Goal: Information Seeking & Learning: Find specific fact

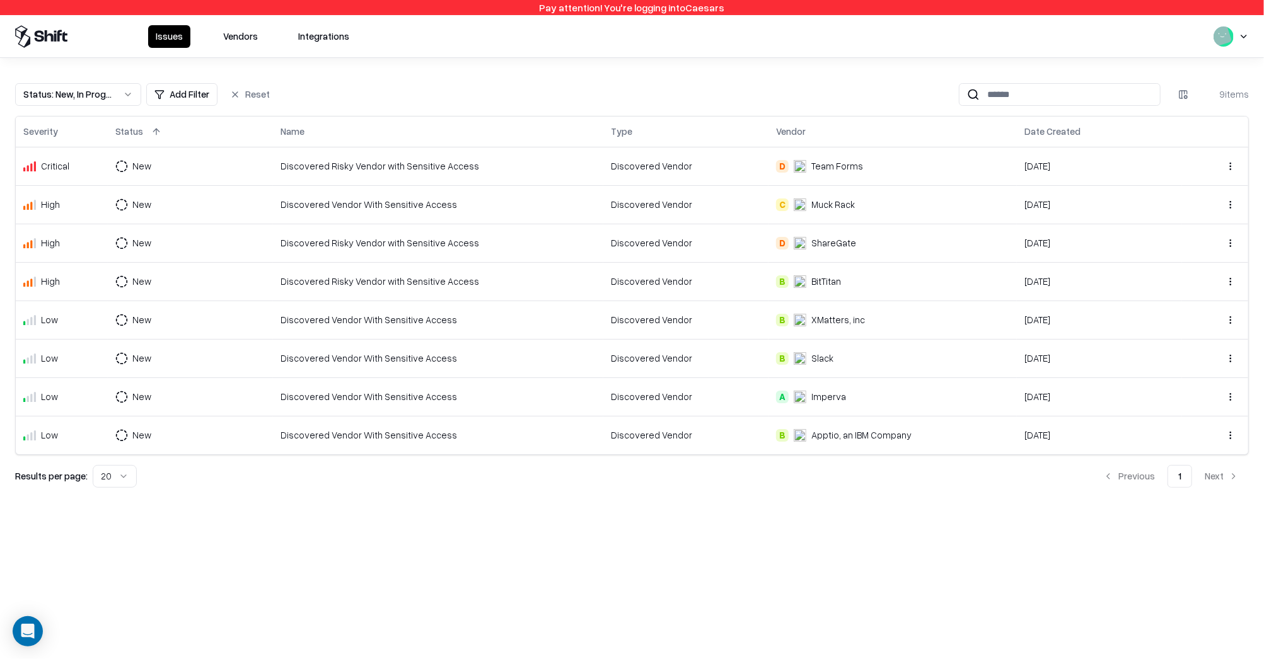
click at [275, 40] on div "Issues Vendors Integrations" at bounding box center [252, 36] width 209 height 23
click at [258, 40] on button "Vendors" at bounding box center [241, 36] width 50 height 23
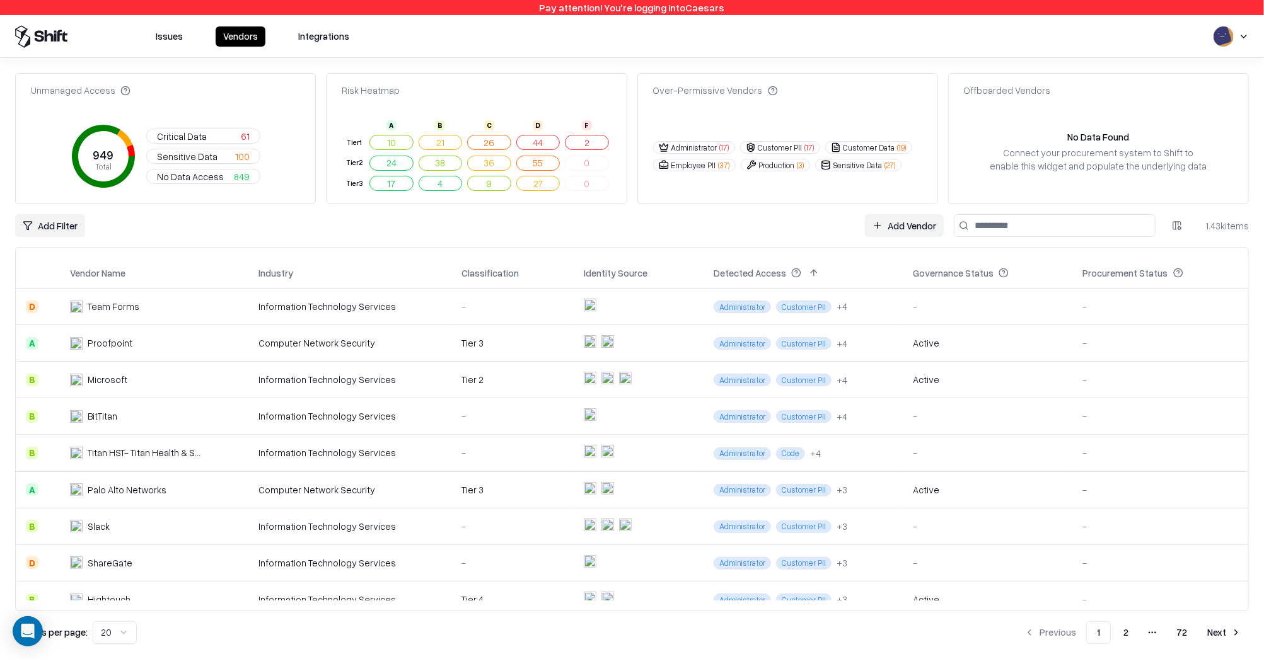
click at [671, 226] on div "Add Filter Add Vendor 1.43k items" at bounding box center [632, 225] width 1234 height 23
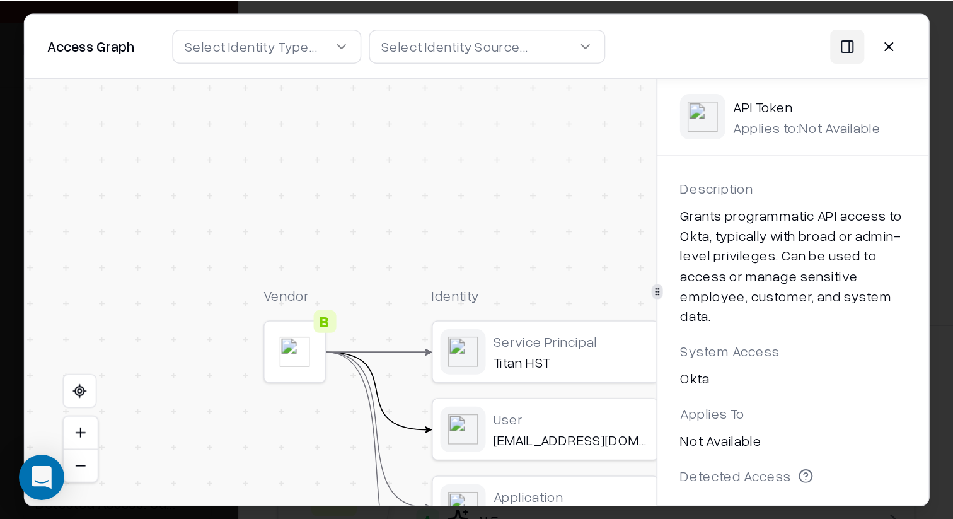
scroll to position [78, 0]
click at [601, 25] on button at bounding box center [592, 30] width 23 height 23
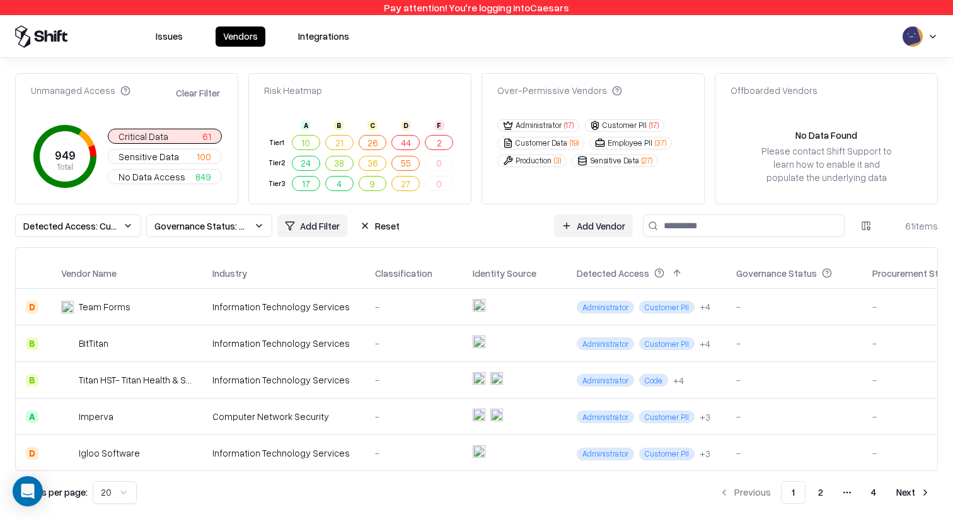
click at [173, 35] on button "Issues" at bounding box center [169, 36] width 42 height 20
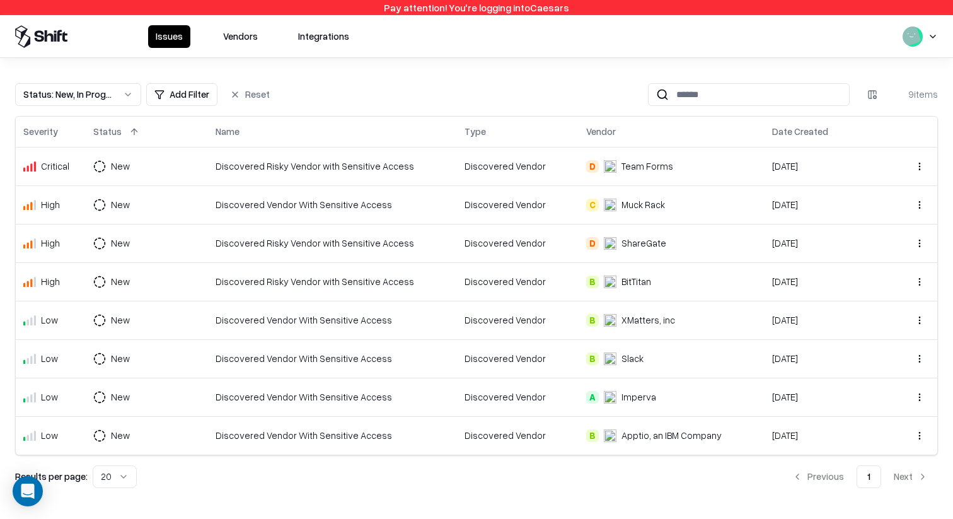
click at [485, 200] on div "Discovered Vendor" at bounding box center [518, 204] width 107 height 13
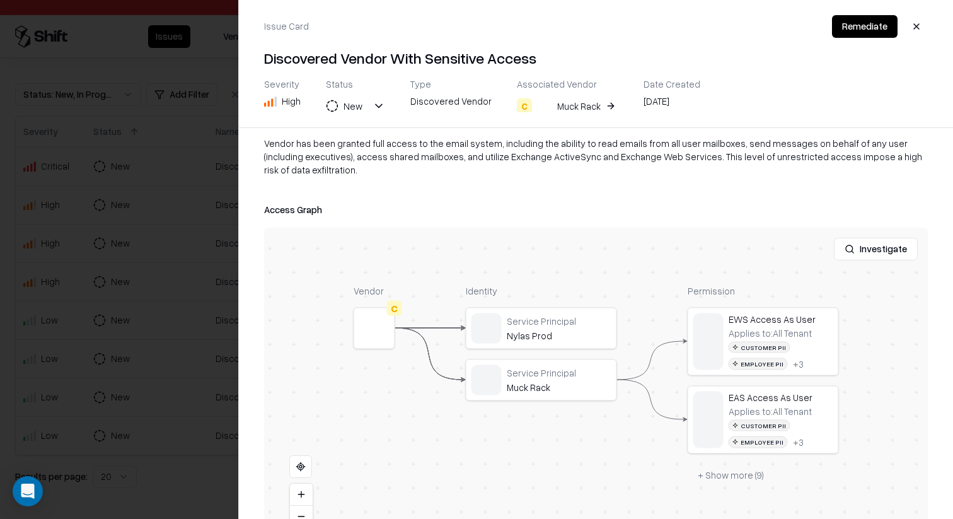
scroll to position [161, 0]
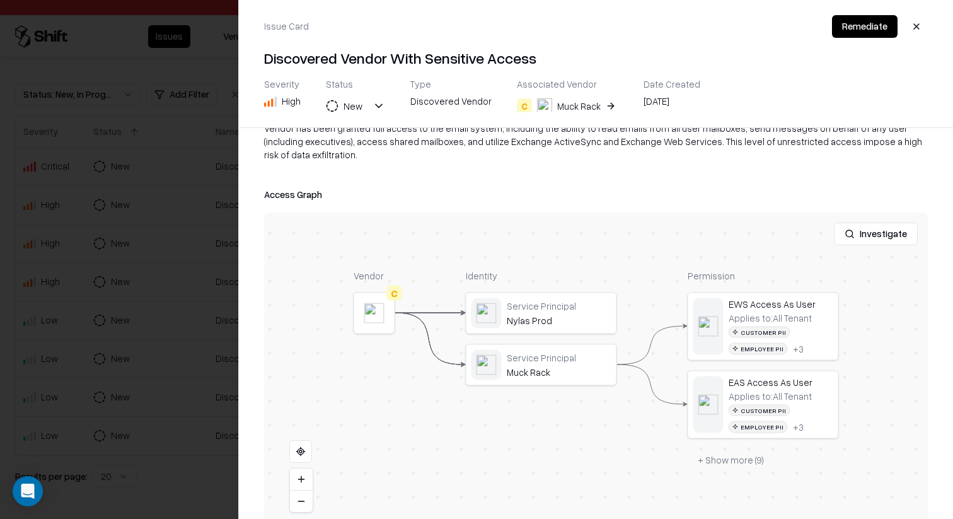
click at [0, 0] on div at bounding box center [0, 0] width 0 height 0
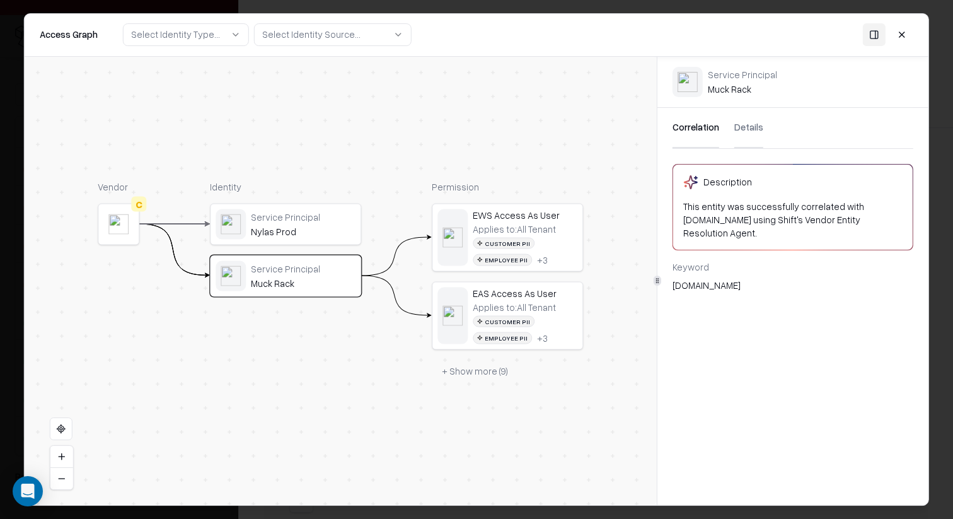
click at [498, 379] on button "+ Show more ( 9 )" at bounding box center [475, 370] width 86 height 23
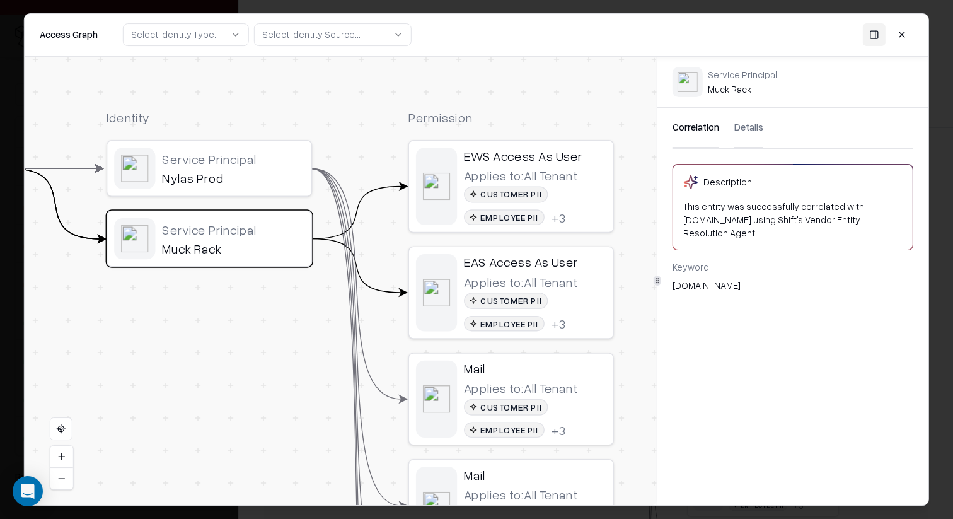
click at [279, 173] on div "Nylas Prod" at bounding box center [233, 178] width 142 height 16
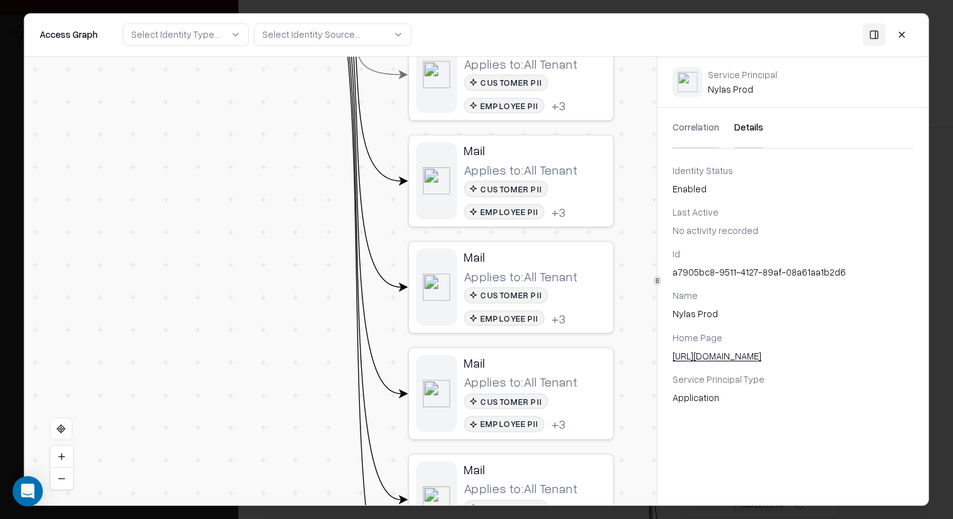
click at [749, 124] on button "Details" at bounding box center [748, 128] width 29 height 40
click at [752, 273] on div "a7905bc8-9511-4127-89af-08a61aa1b2d6" at bounding box center [793, 271] width 241 height 13
copy div "a7905bc8-9511-4127-89af-08a61aa1b2d6"
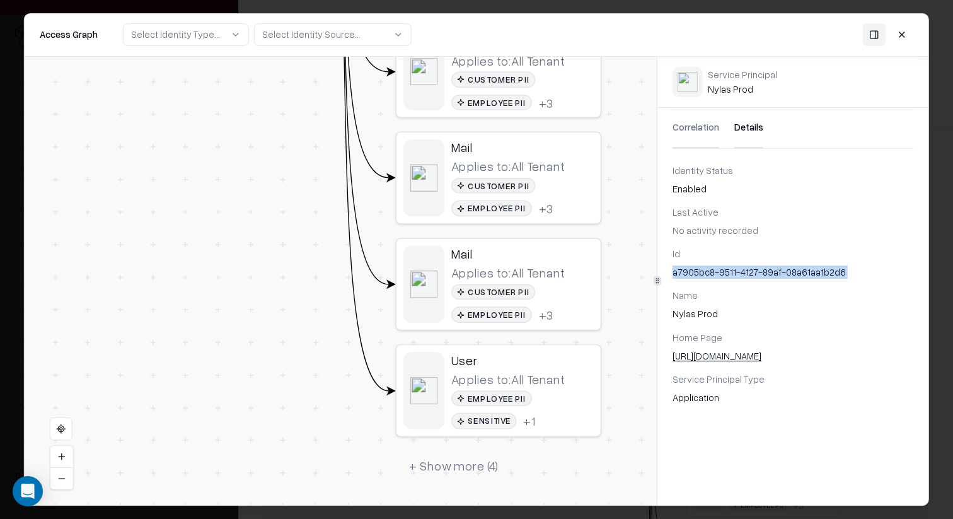
drag, startPoint x: 311, startPoint y: 380, endPoint x: 311, endPoint y: 346, distance: 34.0
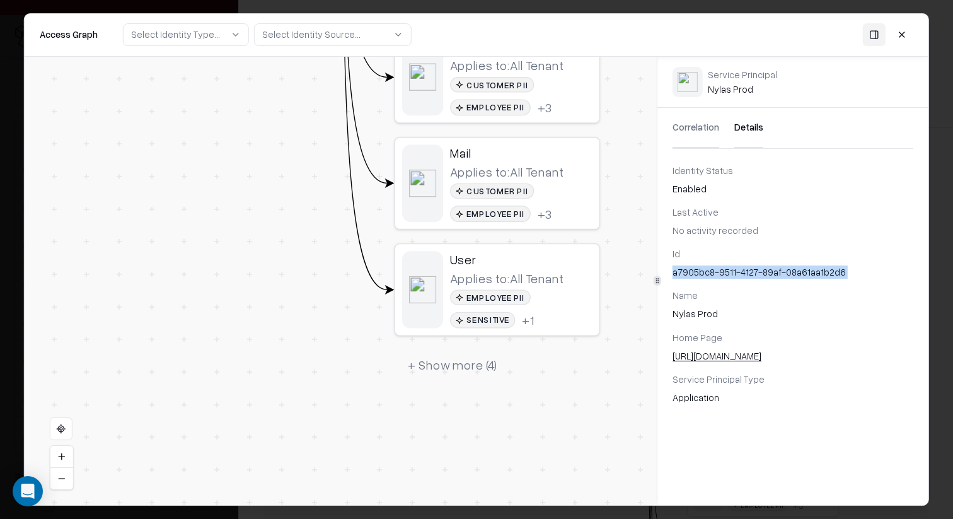
click at [412, 349] on button "+ Show more ( 4 )" at bounding box center [453, 364] width 117 height 31
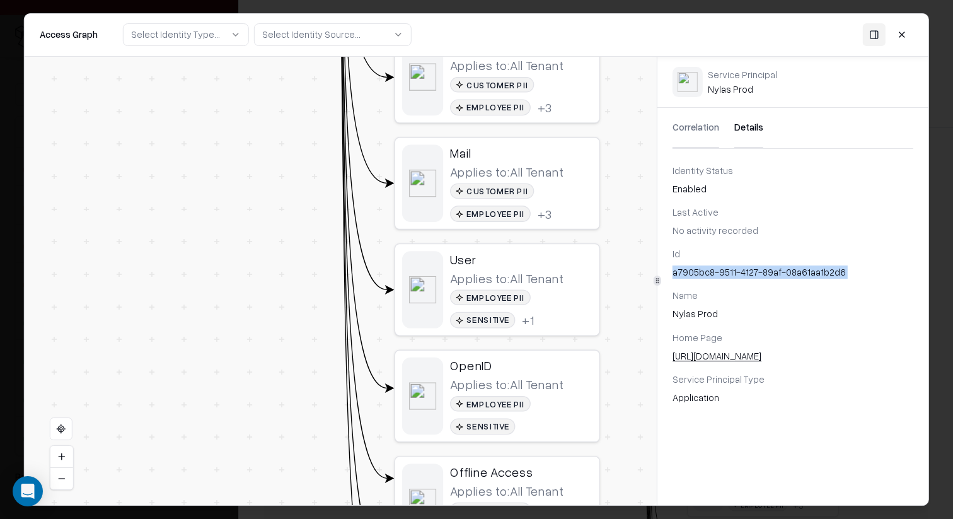
click at [412, 356] on div "OpenID Applies to: All Tenant Employee PII Sensitive" at bounding box center [497, 395] width 204 height 91
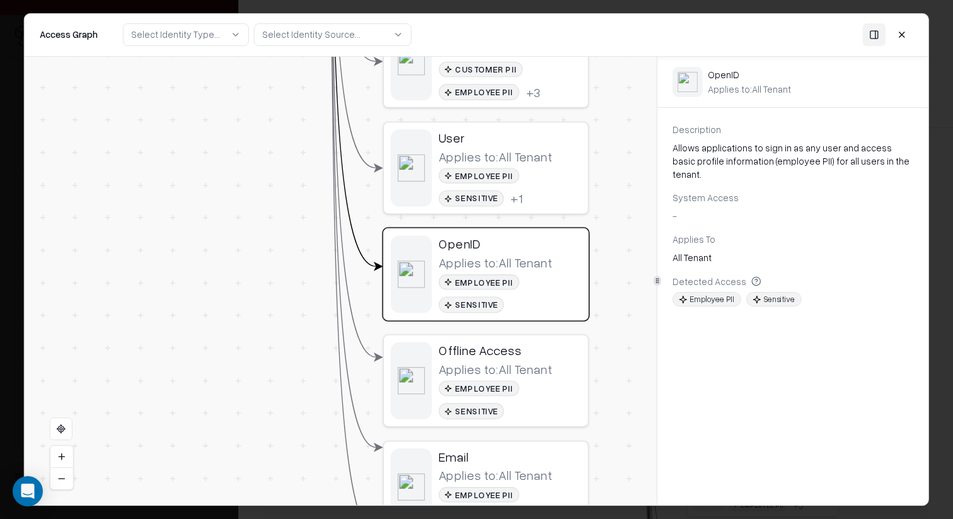
click at [308, 288] on div "Vendor C Identity Service Principal Nylas Prod Service Principal Muck Rack Perm…" at bounding box center [259, 34] width 660 height 1164
click at [522, 344] on div "Offline Access Applies to: All Tenant Employee PII Sensitive" at bounding box center [510, 380] width 142 height 77
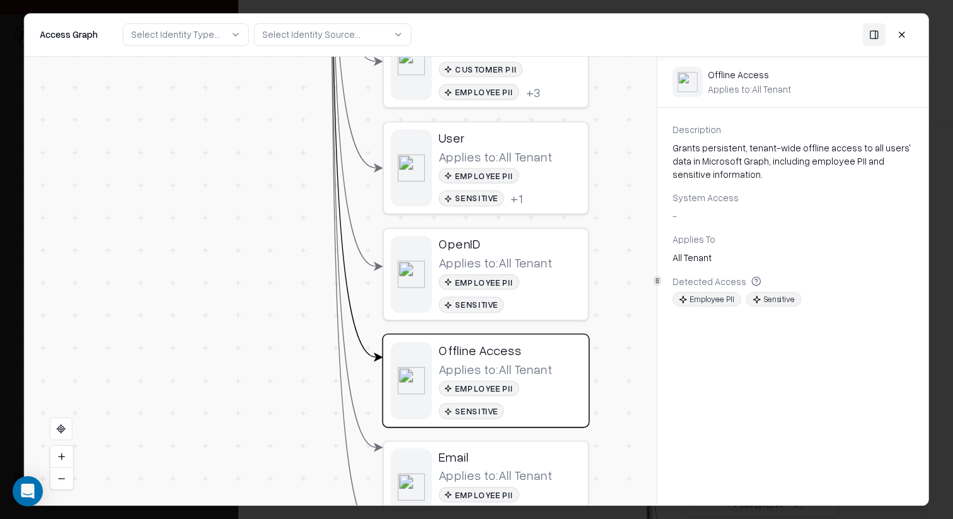
click at [508, 448] on div "Email" at bounding box center [510, 456] width 142 height 16
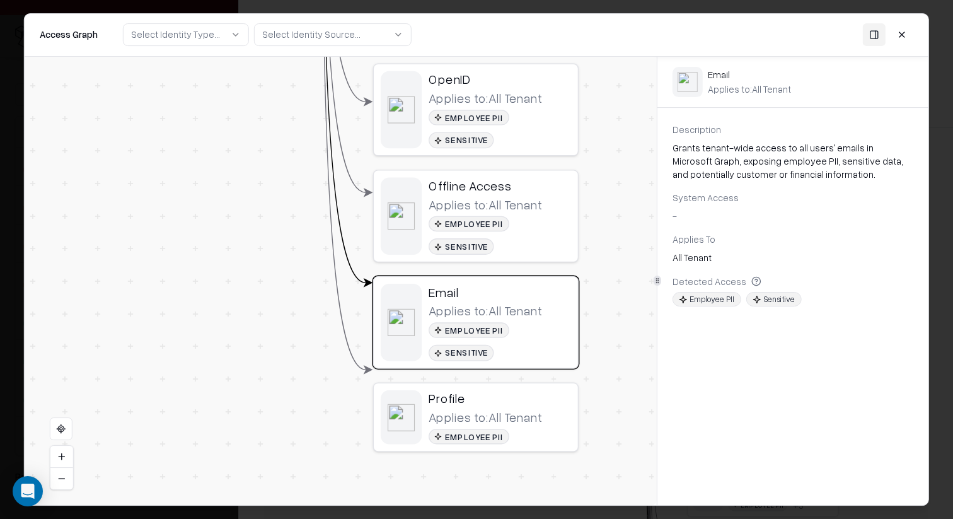
click at [502, 409] on div "Applies to: All Tenant" at bounding box center [485, 417] width 113 height 16
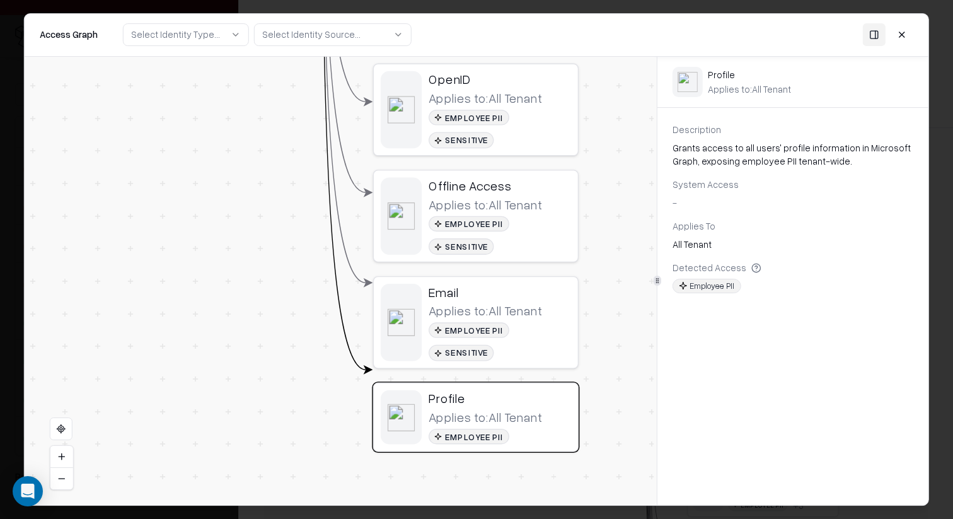
click at [507, 105] on div "Applies to: All Tenant" at bounding box center [485, 98] width 113 height 16
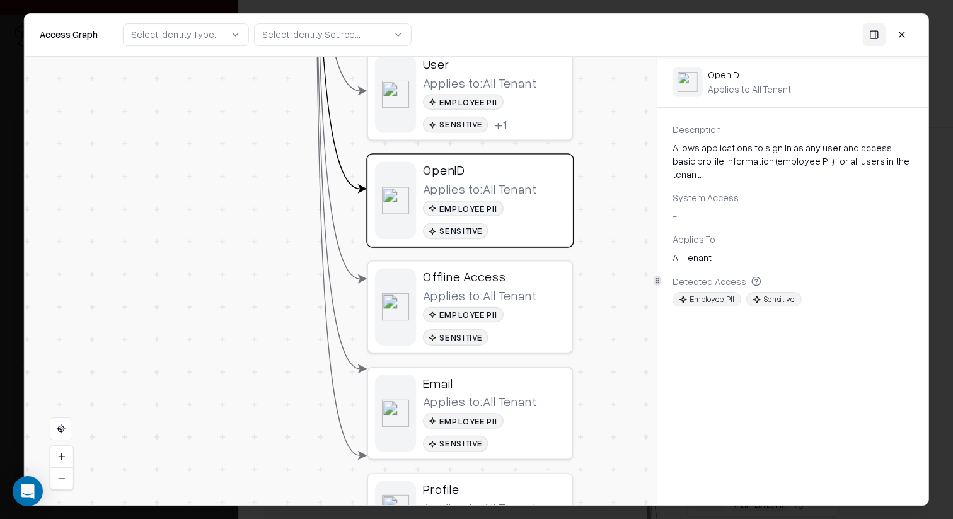
click at [910, 42] on button at bounding box center [902, 34] width 23 height 23
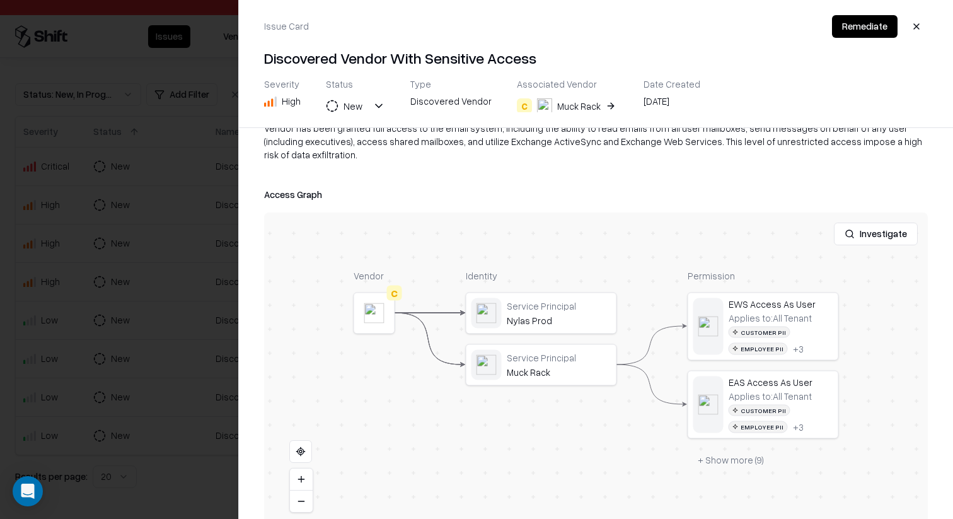
click at [927, 23] on button "button" at bounding box center [916, 26] width 23 height 23
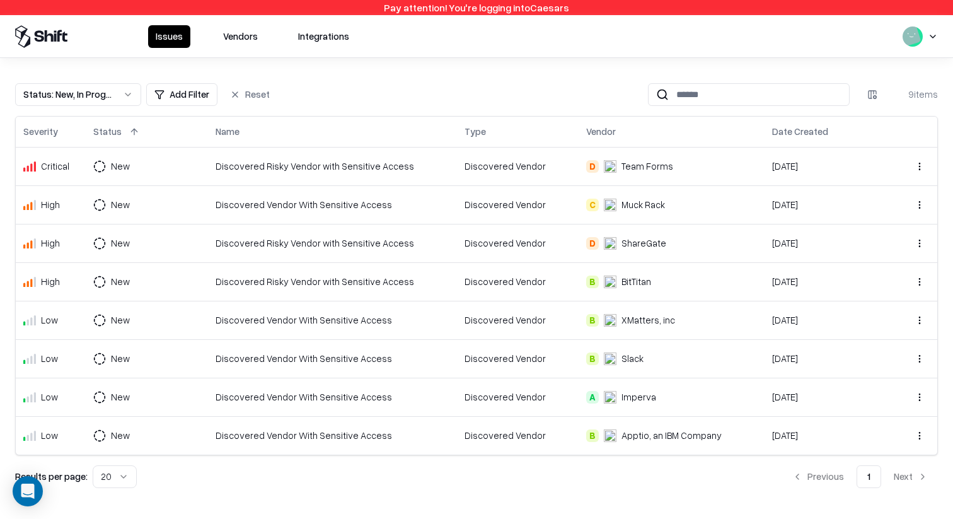
click at [199, 23] on div "Issues Vendors Integrations" at bounding box center [476, 36] width 953 height 42
click at [250, 26] on button "Vendors" at bounding box center [241, 36] width 50 height 23
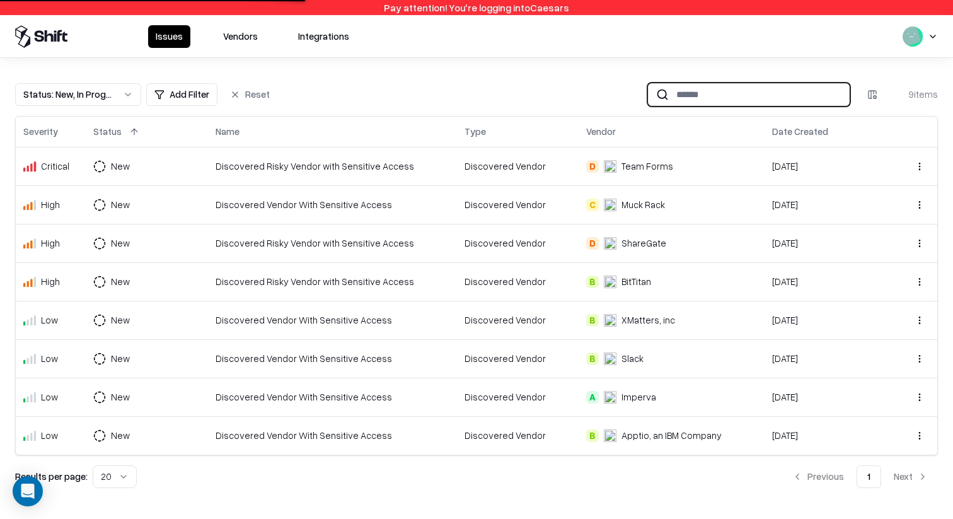
click at [702, 100] on input at bounding box center [759, 94] width 180 height 23
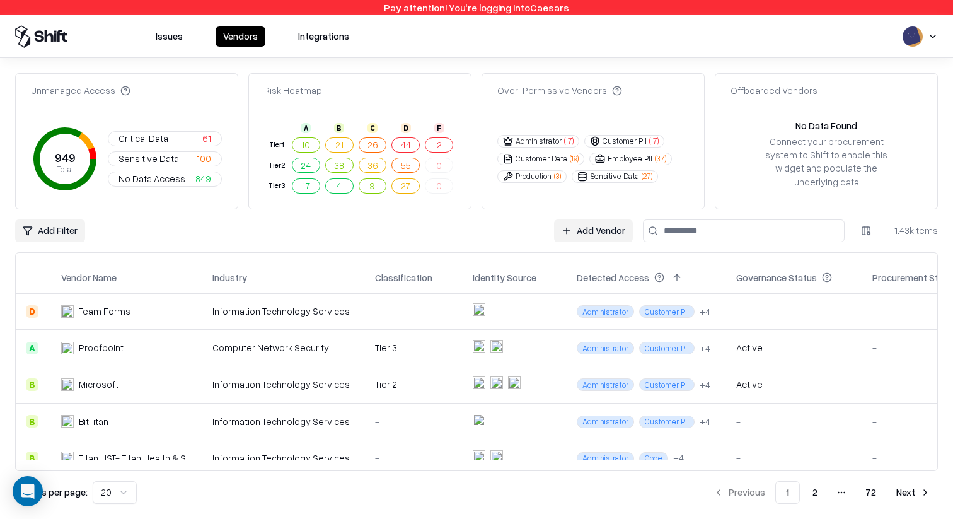
click at [753, 226] on input at bounding box center [744, 230] width 202 height 23
type input "*****"
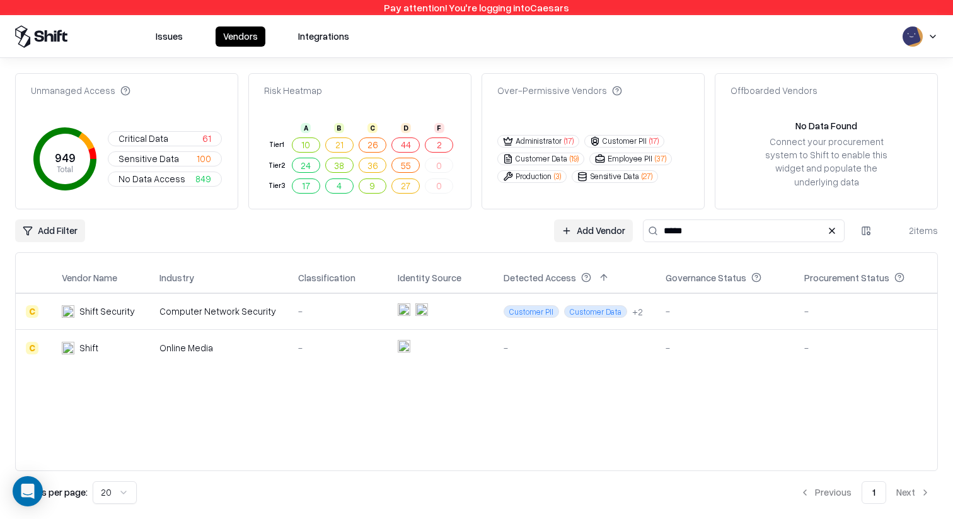
click at [352, 313] on td "-" at bounding box center [338, 311] width 100 height 37
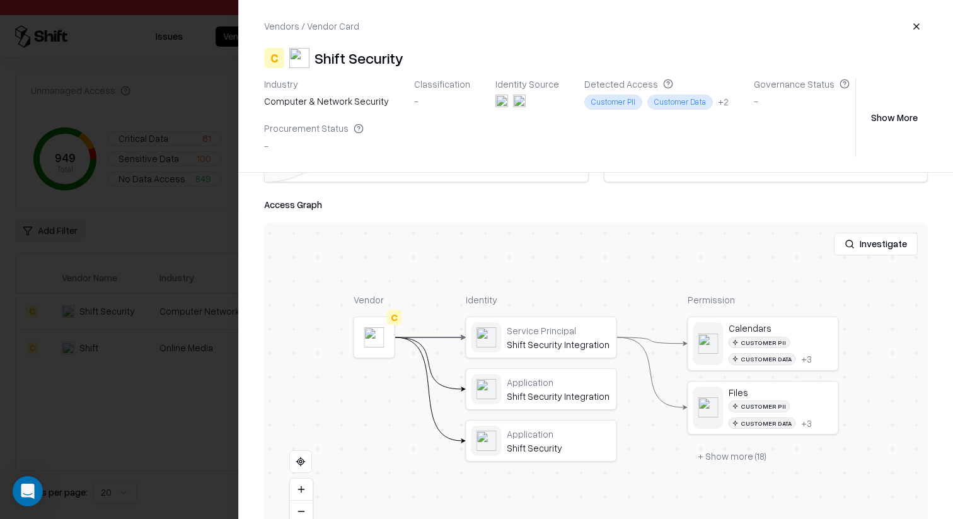
scroll to position [177, 0]
click at [0, 0] on div at bounding box center [0, 0] width 0 height 0
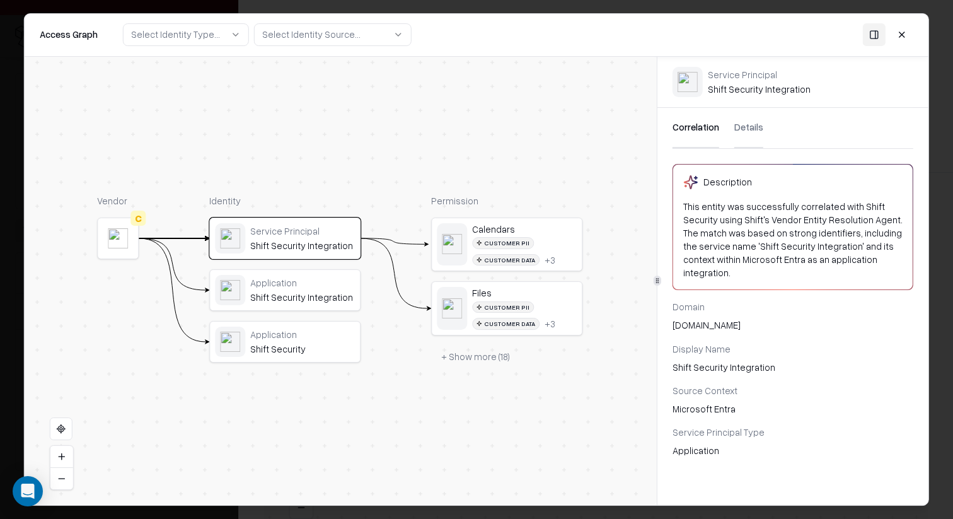
click at [312, 233] on div "Service Principal" at bounding box center [302, 230] width 105 height 11
click at [738, 126] on button "Details" at bounding box center [748, 128] width 29 height 40
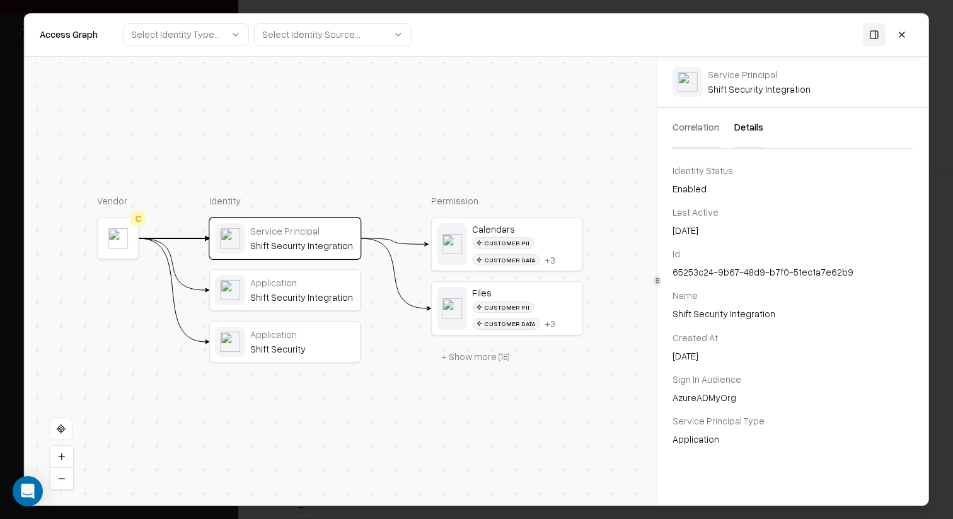
click at [727, 269] on div "65253c24-9b67-48d9-b7f0-51ec1a7e62b9" at bounding box center [793, 271] width 241 height 13
copy div "65253c24-9b67-48d9-b7f0-51ec1a7e62b9"
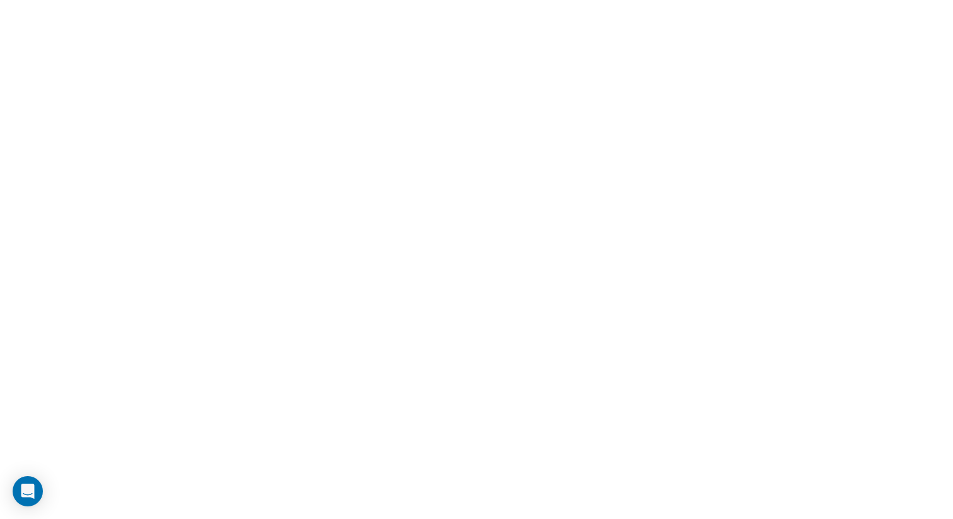
click at [529, 0] on html at bounding box center [476, 0] width 953 height 0
